Goal: Information Seeking & Learning: Learn about a topic

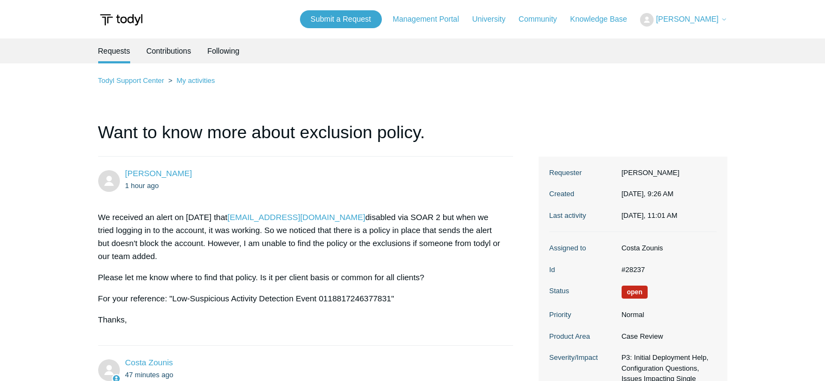
scroll to position [450, 0]
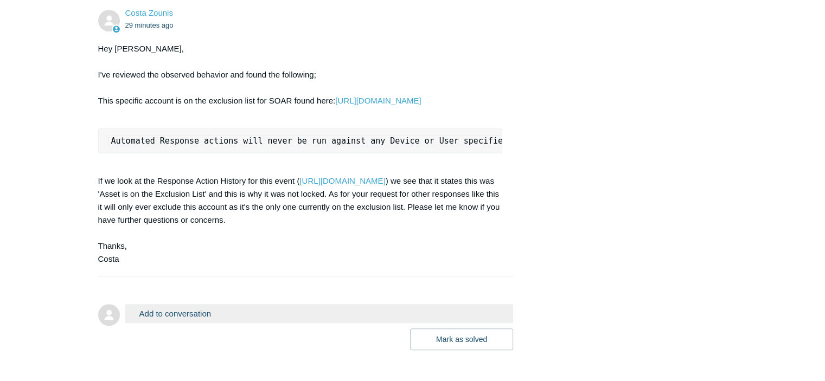
scroll to position [662, 0]
click at [408, 105] on link "[URL][DOMAIN_NAME]" at bounding box center [378, 99] width 86 height 9
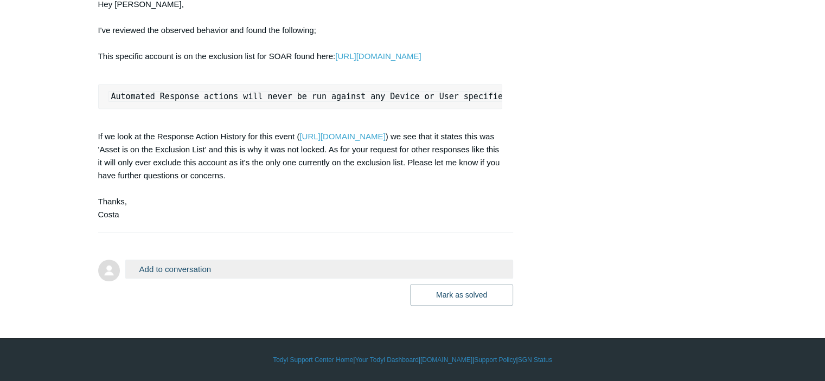
click at [204, 268] on button "Add to conversation" at bounding box center [319, 269] width 388 height 19
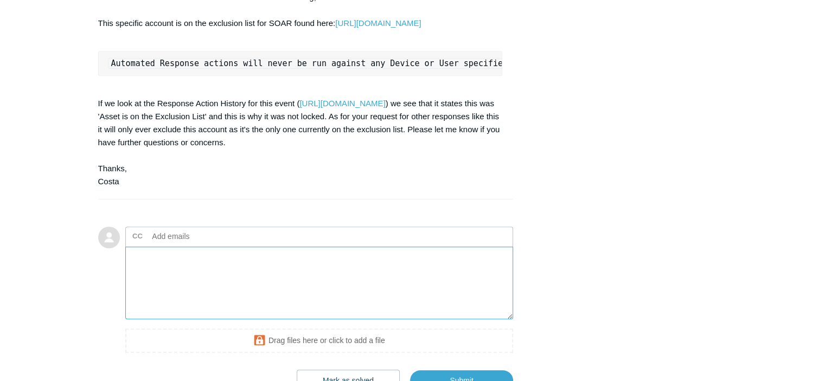
click at [230, 320] on textarea "Add your reply" at bounding box center [319, 283] width 388 height 73
click at [358, 288] on textarea "I got it. Thanks for clarification. I will check other accounts too. Thanks," at bounding box center [319, 283] width 388 height 73
drag, startPoint x: 357, startPoint y: 289, endPoint x: 341, endPoint y: 316, distance: 31.9
click at [341, 316] on textarea "I got it. Thanks for clarification. I will check other accounts too. Thanks," at bounding box center [319, 283] width 388 height 73
drag, startPoint x: 308, startPoint y: 323, endPoint x: 1, endPoint y: 243, distance: 317.1
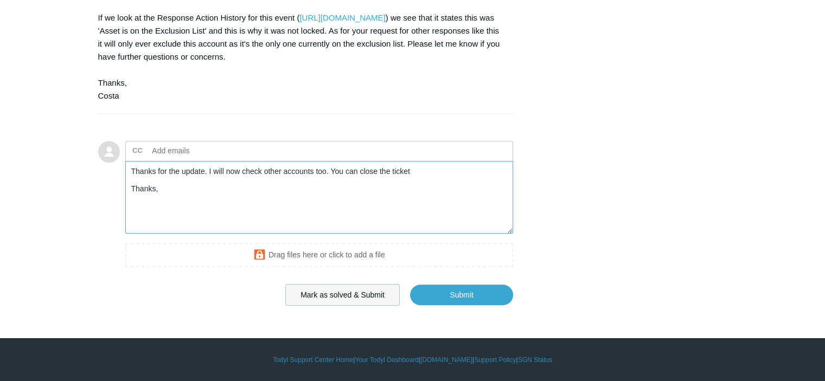
type textarea "Thanks for the update. I will now check other accounts too. You can close the t…"
click at [334, 299] on button "Mark as solved & Submit" at bounding box center [342, 295] width 114 height 22
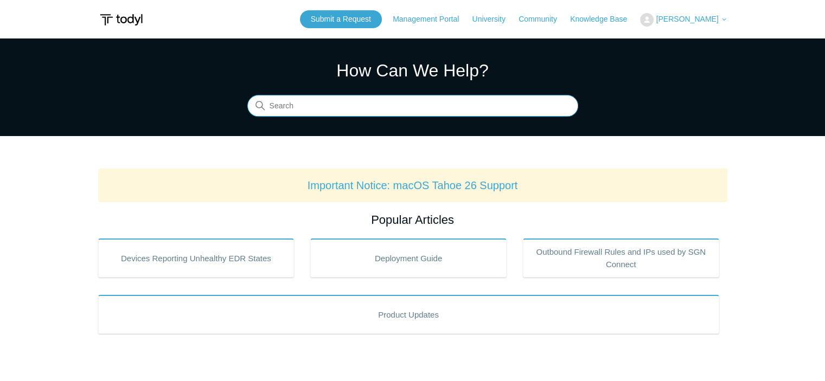
click at [358, 110] on input "Search" at bounding box center [412, 106] width 331 height 22
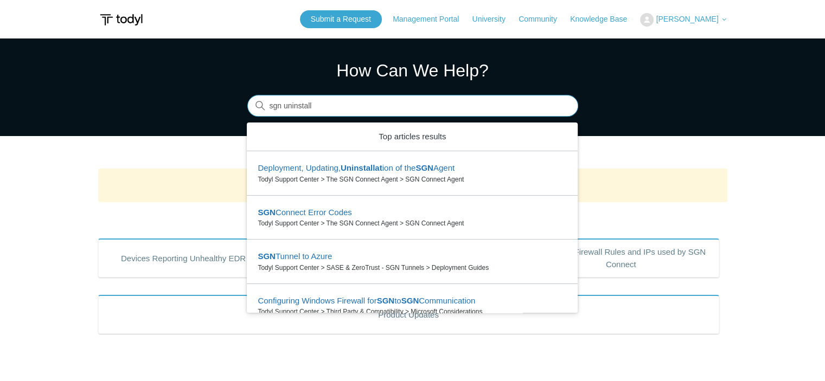
type input "sgn uninstall"
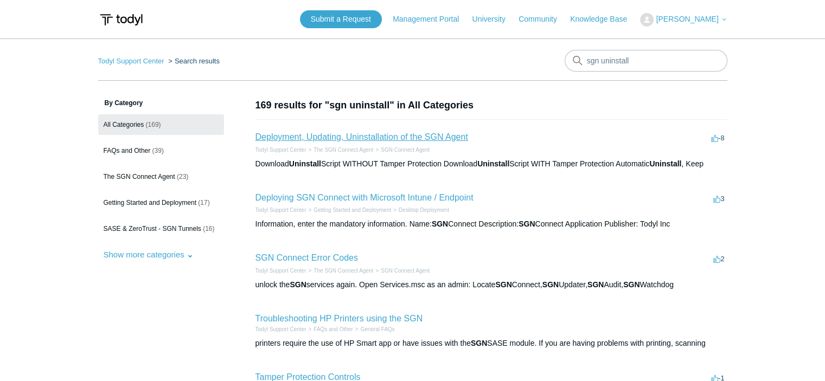
click at [382, 139] on link "Deployment, Updating, Uninstallation of the SGN Agent" at bounding box center [361, 136] width 213 height 9
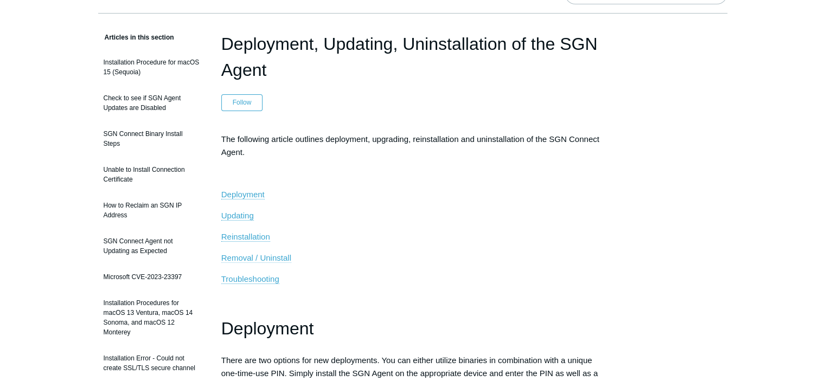
click at [261, 258] on span "Removal / Uninstall" at bounding box center [256, 257] width 70 height 9
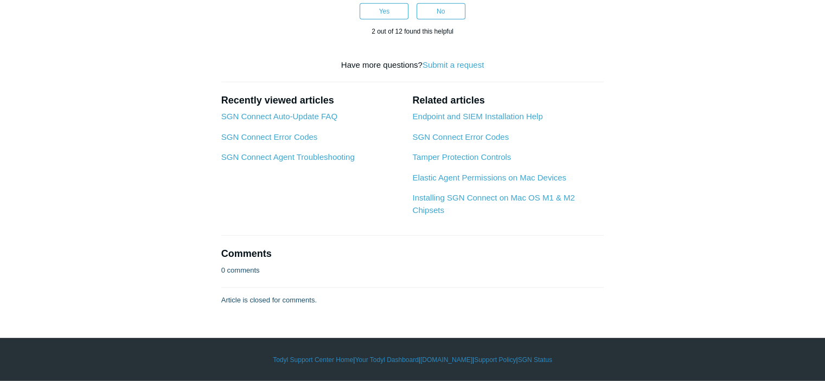
scroll to position [2992, 0]
drag, startPoint x: 292, startPoint y: 195, endPoint x: 584, endPoint y: 138, distance: 297.4
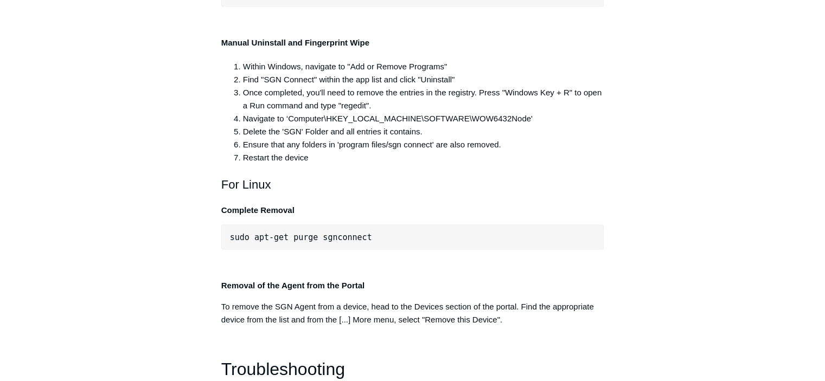
scroll to position [2183, 0]
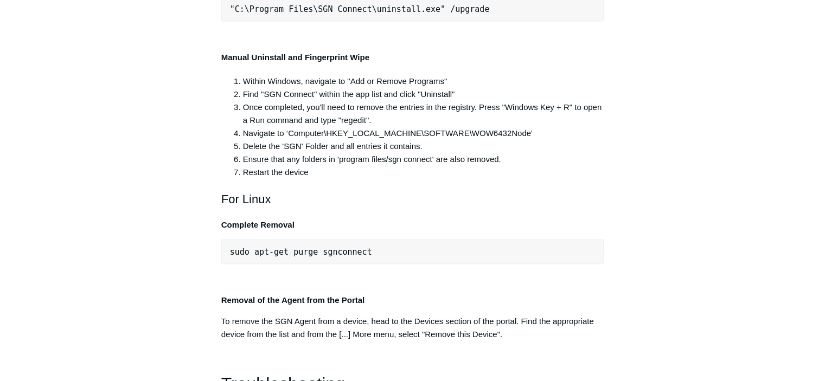
drag, startPoint x: 229, startPoint y: 156, endPoint x: 434, endPoint y: 149, distance: 204.6
copy span ""C:\Program Files\SGN Connect\uninstall.exe""
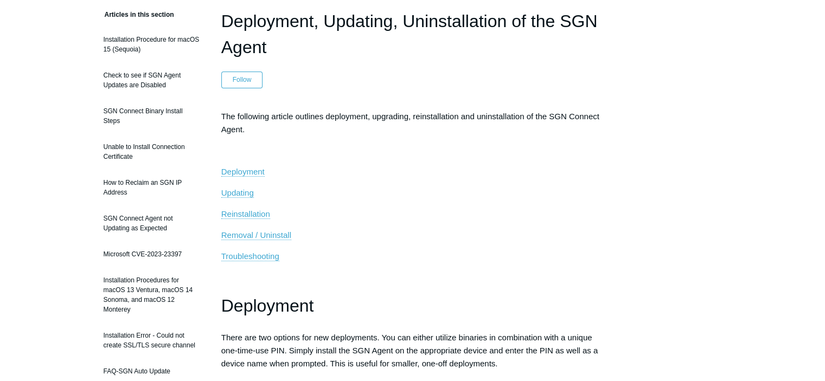
scroll to position [0, 0]
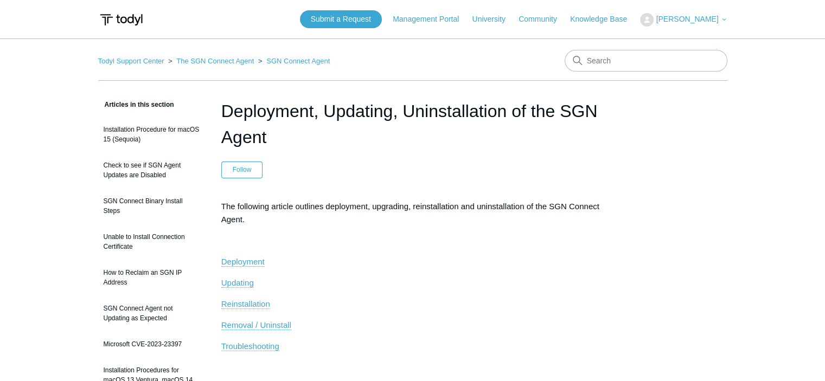
drag, startPoint x: 223, startPoint y: 112, endPoint x: 274, endPoint y: 130, distance: 54.0
click at [274, 130] on h1 "Deployment, Updating, Uninstallation of the SGN Agent" at bounding box center [412, 124] width 383 height 52
click at [278, 136] on h1 "Deployment, Updating, Uninstallation of the SGN Agent" at bounding box center [412, 124] width 383 height 52
click at [623, 64] on input "Search" at bounding box center [646, 61] width 163 height 22
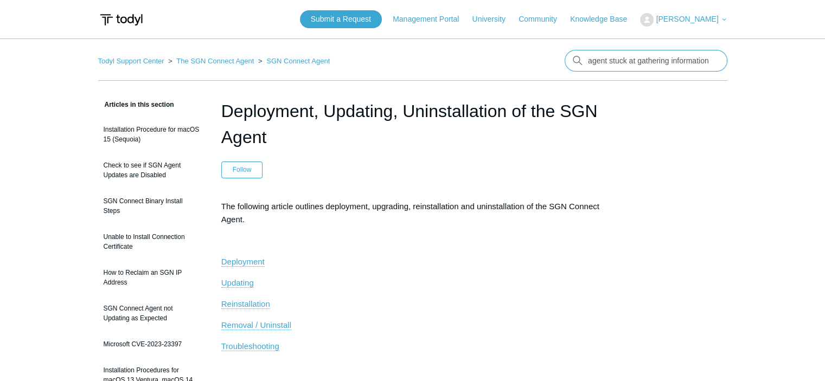
type input "sgn agent stuck at gathering information"
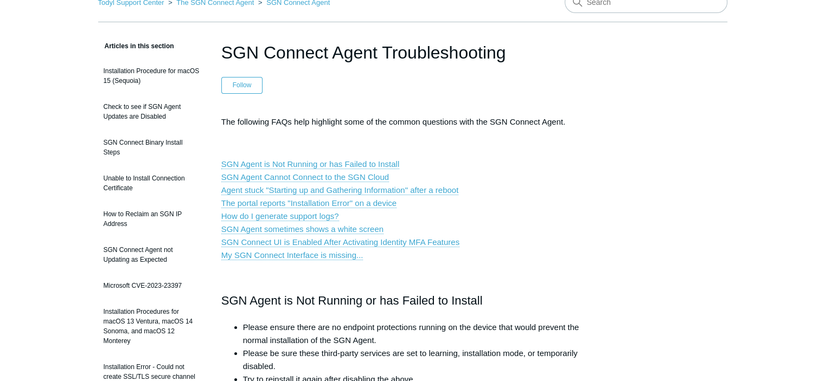
scroll to position [60, 0]
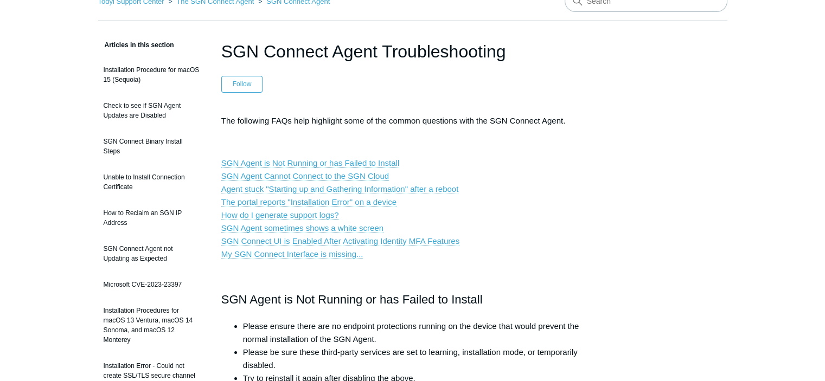
click at [310, 188] on link "Agent stuck "Starting up and Gathering Information" after a reboot" at bounding box center [340, 189] width 238 height 10
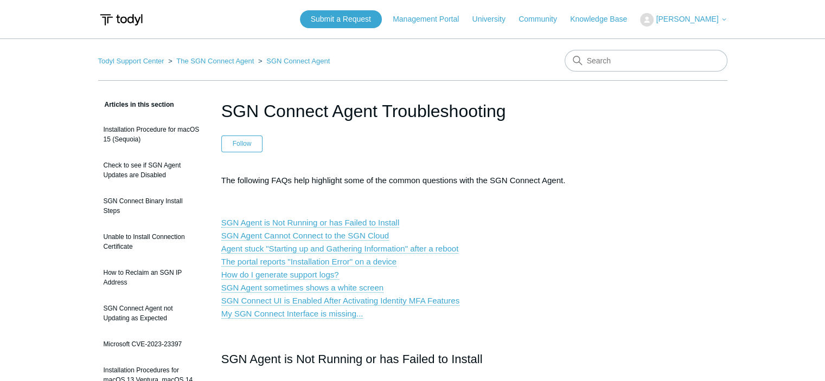
scroll to position [75, 0]
